Goal: Transaction & Acquisition: Purchase product/service

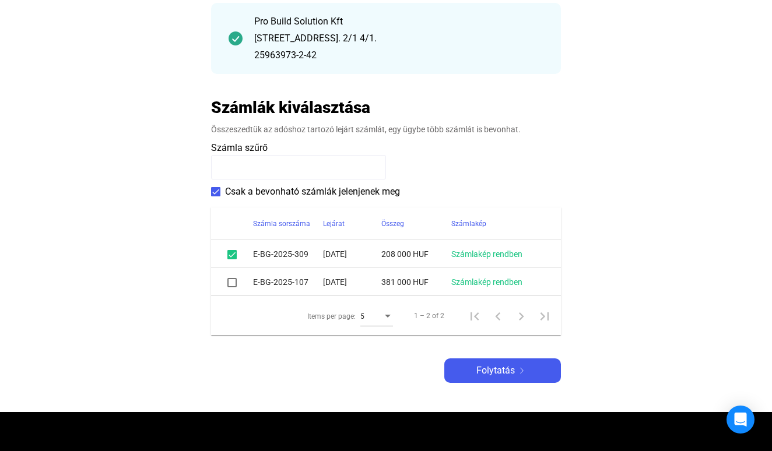
scroll to position [157, 0]
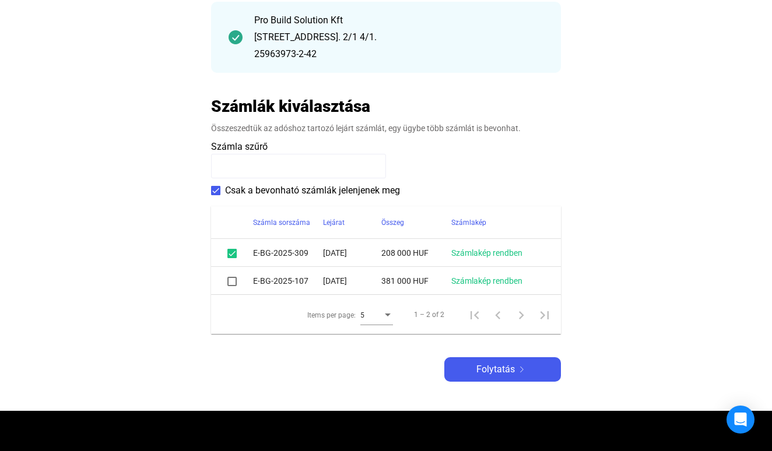
click at [232, 285] on span at bounding box center [231, 281] width 9 height 9
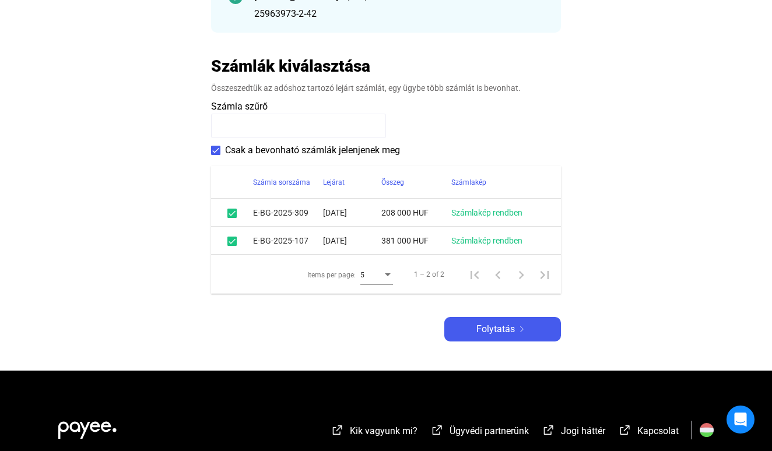
scroll to position [200, 0]
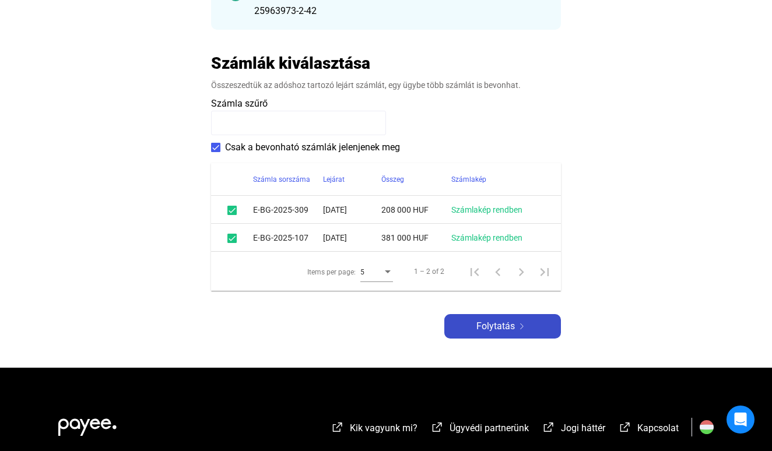
click at [497, 325] on span "Folytatás" at bounding box center [495, 326] width 38 height 14
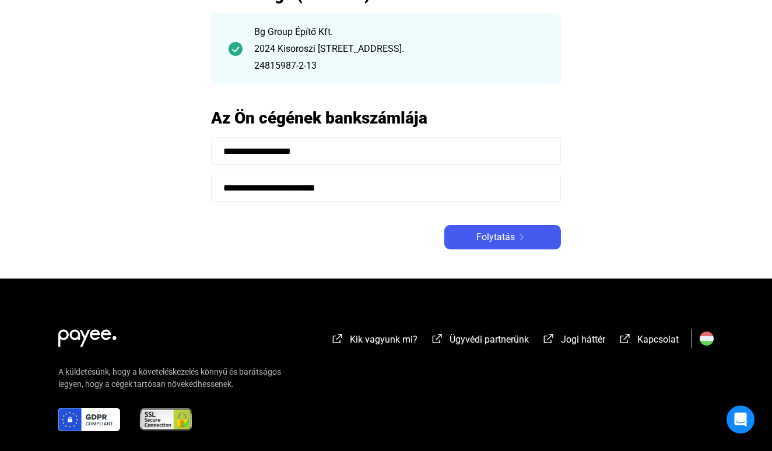
scroll to position [71, 0]
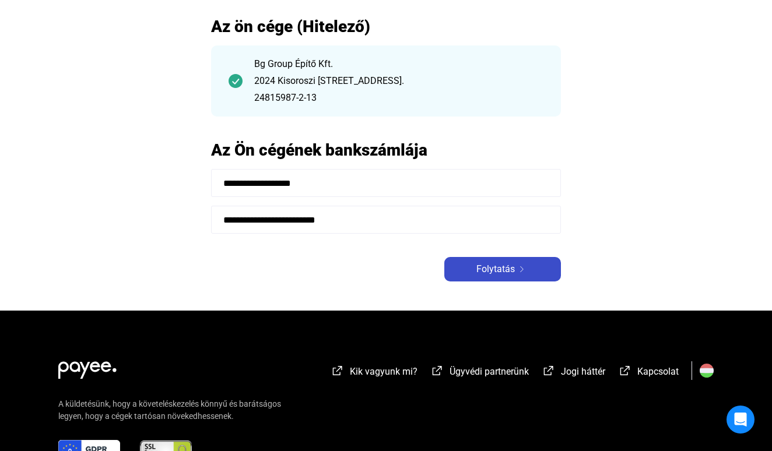
click at [480, 278] on button "Folytatás" at bounding box center [502, 269] width 117 height 24
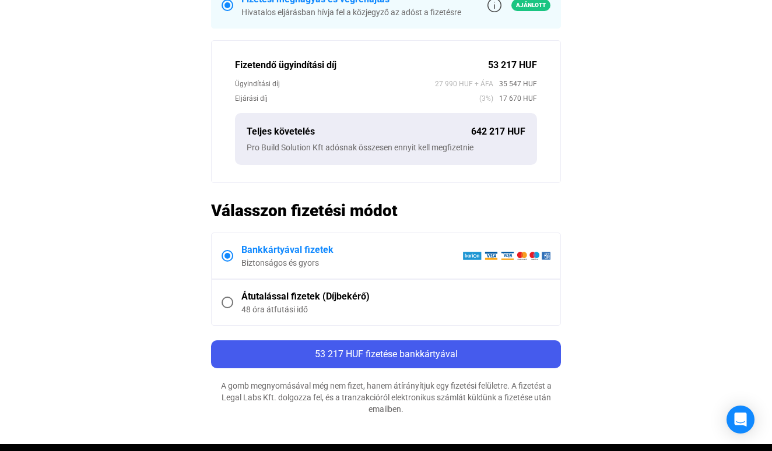
scroll to position [400, 0]
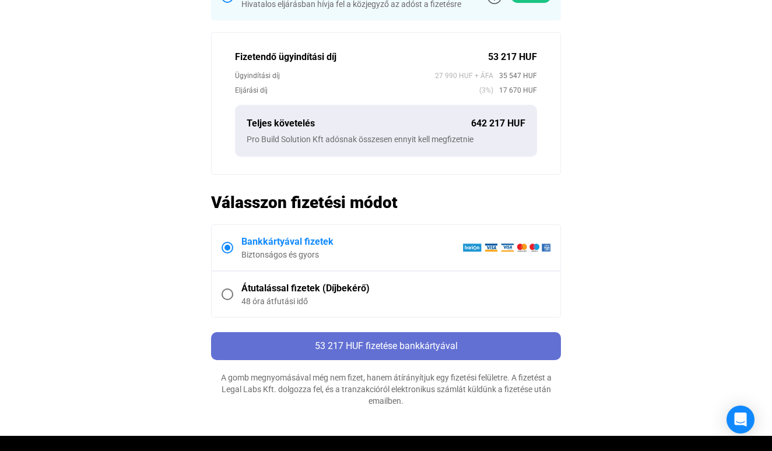
click at [435, 334] on button "53 217 HUF fizetése bankkártyával" at bounding box center [386, 346] width 350 height 28
